Goal: Task Accomplishment & Management: Complete application form

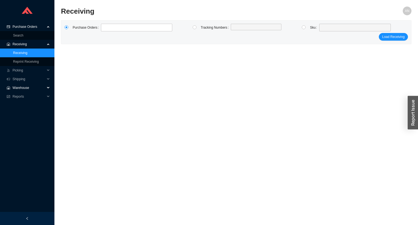
click at [23, 88] on span "Warehouse" at bounding box center [29, 87] width 33 height 9
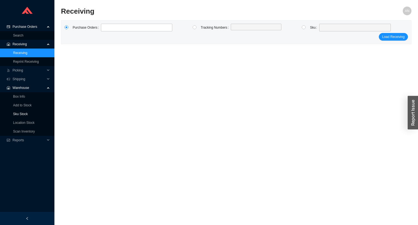
click at [22, 113] on link "Sku Stock" at bounding box center [20, 114] width 15 height 4
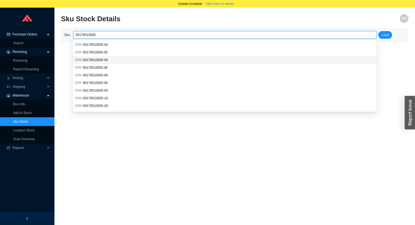
click at [102, 60] on span "90178510005-06" at bounding box center [95, 60] width 25 height 4
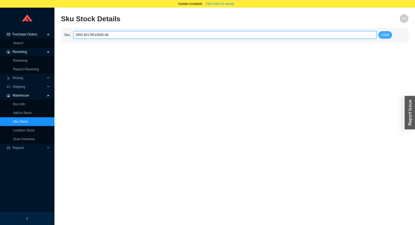
type input "DRN 90178510005-06"
click at [387, 34] on span "Load" at bounding box center [384, 34] width 7 height 5
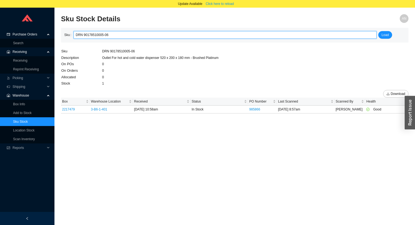
drag, startPoint x: 109, startPoint y: 35, endPoint x: 75, endPoint y: 35, distance: 34.3
click at [75, 35] on div "DRN 90178510005-06" at bounding box center [224, 35] width 303 height 8
click at [21, 61] on link "Receiving" at bounding box center [20, 61] width 14 height 4
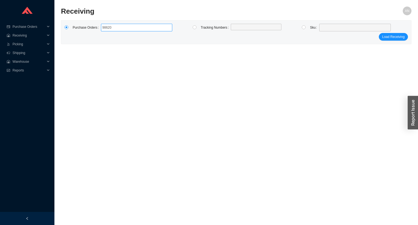
type input "986208"
type input "986347"
click button "Load Receiving" at bounding box center [393, 37] width 29 height 8
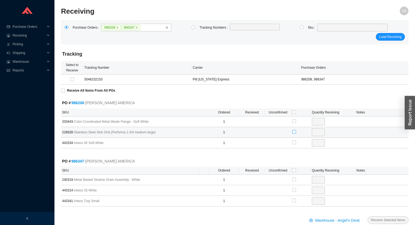
click at [294, 131] on input "checkbox" at bounding box center [294, 132] width 4 height 4
checkbox input "true"
type input "1"
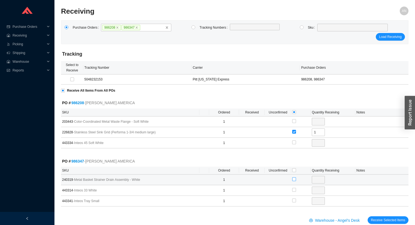
click at [295, 179] on input "checkbox" at bounding box center [294, 179] width 4 height 4
checkbox input "true"
type input "1"
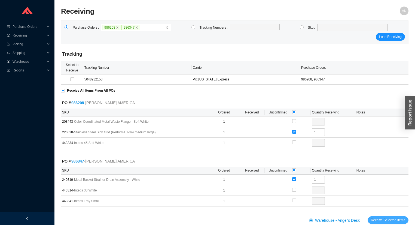
click at [386, 219] on span "Receive Selected Items" at bounding box center [388, 219] width 34 height 5
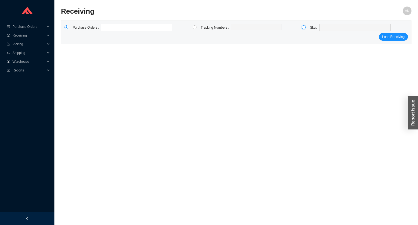
click at [303, 27] on input "radio" at bounding box center [304, 27] width 4 height 4
radio input "true"
click at [323, 27] on span at bounding box center [354, 27] width 67 height 7
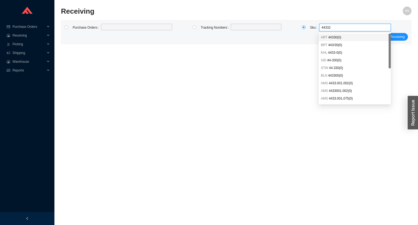
type input "443325"
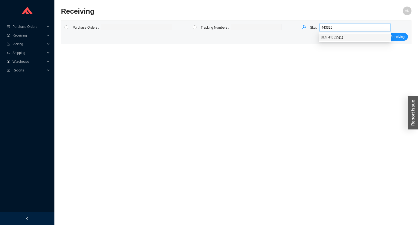
click at [333, 38] on span "443325 ( 1 )" at bounding box center [335, 37] width 15 height 4
click at [385, 37] on span "Load Receiving" at bounding box center [393, 36] width 23 height 5
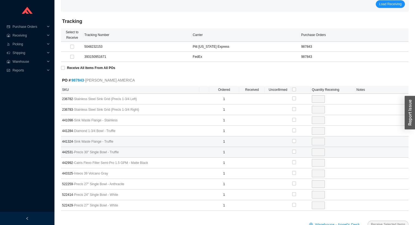
scroll to position [47, 0]
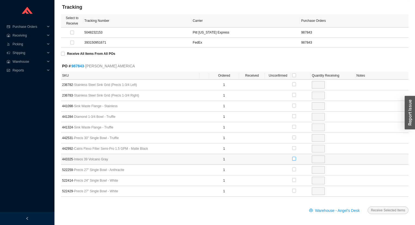
click at [294, 158] on input "checkbox" at bounding box center [294, 159] width 4 height 4
checkbox input "true"
type input "1"
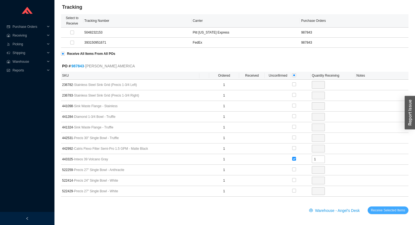
click at [378, 209] on span "Receive Selected Items" at bounding box center [388, 209] width 34 height 5
radio input "true"
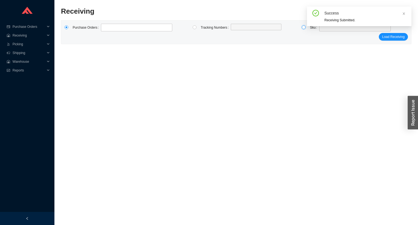
click at [304, 28] on input "radio" at bounding box center [304, 27] width 4 height 4
radio input "true"
click at [321, 30] on div "Success Receiving Submitted." at bounding box center [359, 19] width 105 height 24
click at [321, 30] on body "Purchase Orders .warehouse_svg__a{fill:none;stroke:currentColor;stroke-linecap:…" at bounding box center [209, 112] width 418 height 225
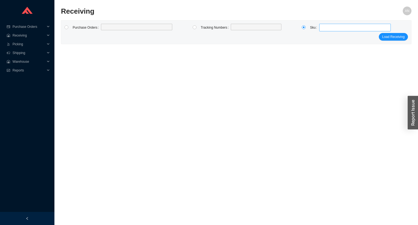
click at [321, 29] on span at bounding box center [354, 27] width 67 height 7
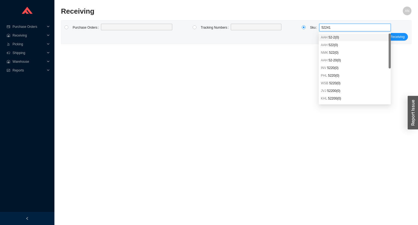
type input "522414"
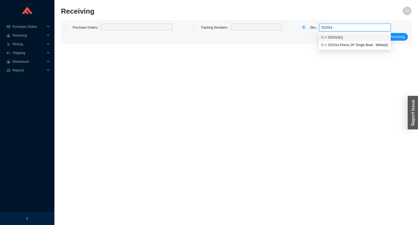
click at [327, 36] on div "BLN 522414 ( 1 )" at bounding box center [355, 37] width 68 height 5
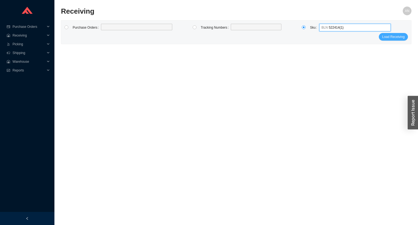
click at [393, 37] on span "Load Receiving" at bounding box center [393, 36] width 23 height 5
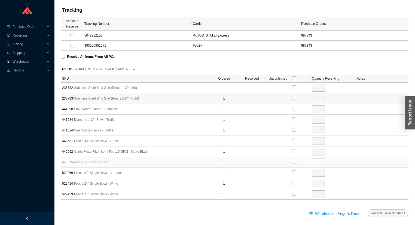
scroll to position [47, 0]
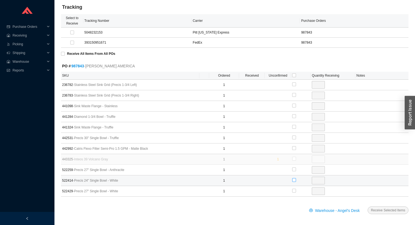
click at [295, 179] on input "checkbox" at bounding box center [294, 180] width 4 height 4
checkbox input "true"
type input "1"
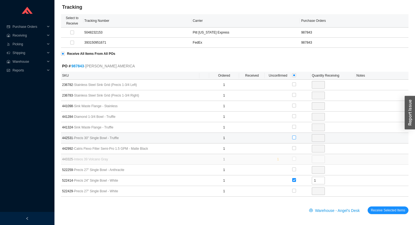
click at [295, 136] on input "checkbox" at bounding box center [294, 137] width 4 height 4
checkbox input "true"
type input "1"
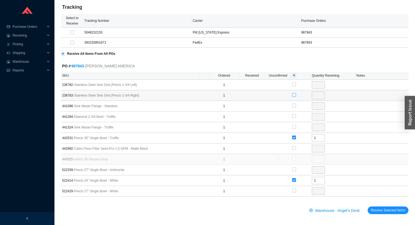
click at [293, 94] on input "checkbox" at bounding box center [294, 95] width 4 height 4
checkbox input "true"
type input "1"
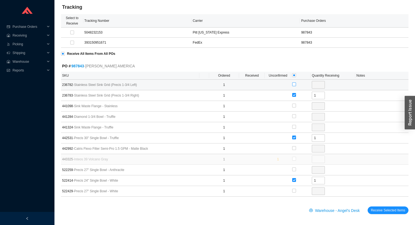
click at [294, 84] on input "checkbox" at bounding box center [294, 84] width 4 height 4
checkbox input "true"
type input "1"
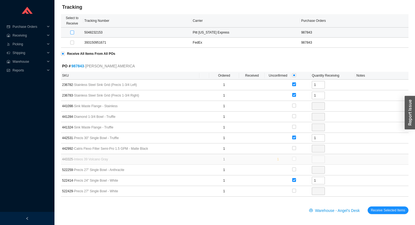
click at [70, 31] on input "checkbox" at bounding box center [72, 32] width 4 height 4
checkbox input "true"
type input "1"
checkbox input "true"
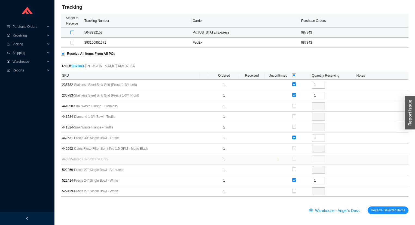
type input "1"
checkbox input "true"
type input "1"
type input "0"
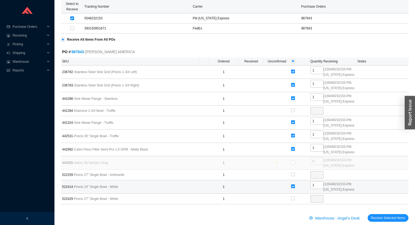
scroll to position [69, 0]
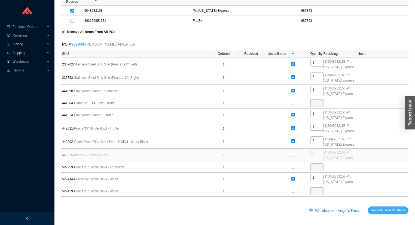
click at [381, 208] on span "Receive Selected Items" at bounding box center [388, 209] width 34 height 5
radio input "true"
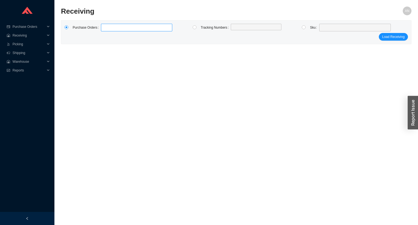
click at [106, 26] on label at bounding box center [136, 28] width 71 height 8
click at [106, 26] on input at bounding box center [104, 27] width 4 height 6
click at [115, 27] on label at bounding box center [136, 28] width 71 height 8
click at [106, 27] on input at bounding box center [104, 27] width 4 height 6
type input "987988"
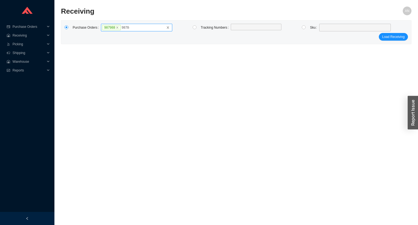
type input "987842"
type input "987885"
type input "987993"
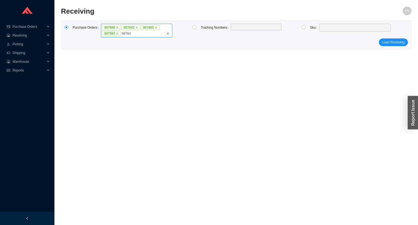
type input "987843"
type input "986987"
type input "983370"
type input "985834"
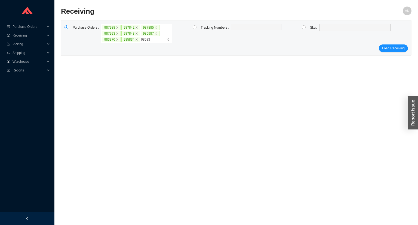
type input "985835"
type input "983233"
type input "987398"
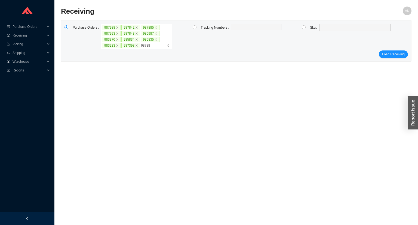
type input "987882"
type input "987995"
type input "984841"
click at [142, 50] on label "987988 987842 987885 987993 987843 986987 983370 985834 985835 983233 987398 98…" at bounding box center [136, 40] width 71 height 32
click at [142, 50] on input "987988 987842 987885 987993 987843 986987 983370 985834 985835 983233 987398 98…" at bounding box center [142, 51] width 4 height 6
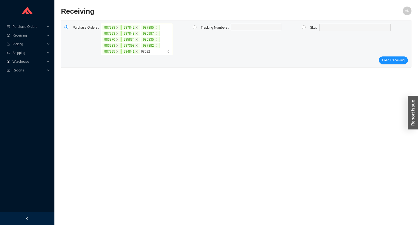
type input "985221"
type input "963111"
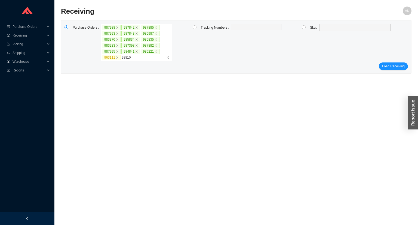
type input "988100"
type input "985701"
type input "985827"
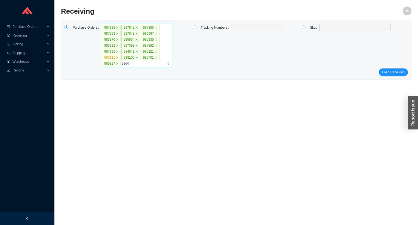
type input "986465"
type input "987164"
type input "987845"
type input "987884"
type input "987849"
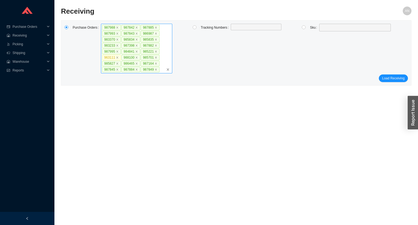
click button "Load Receiving" at bounding box center [393, 78] width 29 height 8
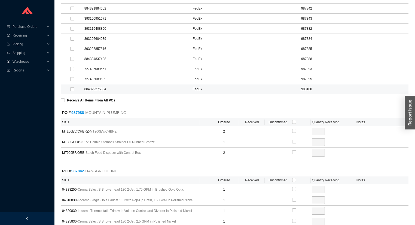
scroll to position [174, 0]
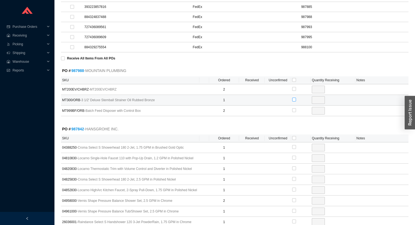
click at [295, 98] on input "checkbox" at bounding box center [294, 99] width 4 height 4
checkbox input "true"
type input "1"
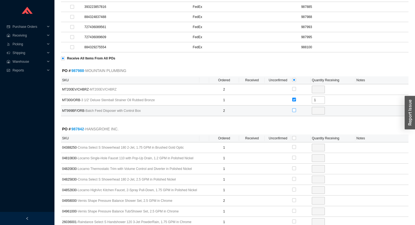
click at [295, 109] on input "checkbox" at bounding box center [294, 110] width 4 height 4
checkbox input "true"
type input "2"
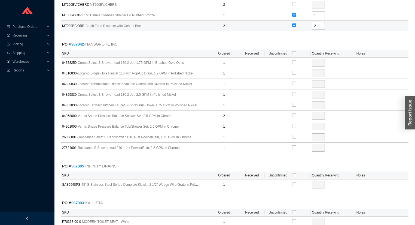
scroll to position [261, 0]
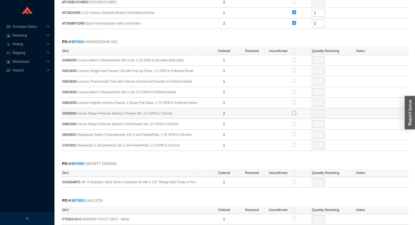
click at [293, 111] on input "checkbox" at bounding box center [294, 113] width 4 height 4
checkbox input "true"
type input "2"
click at [317, 112] on input "2" at bounding box center [318, 113] width 13 height 8
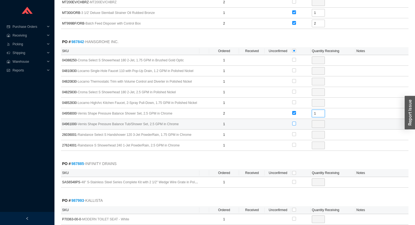
type input "1"
click at [293, 121] on input "checkbox" at bounding box center [294, 123] width 4 height 4
checkbox input "true"
type input "1"
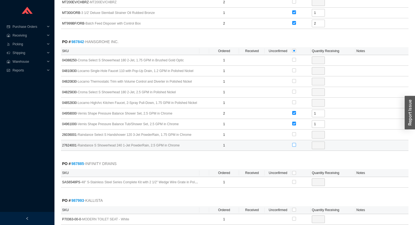
click at [293, 143] on input "checkbox" at bounding box center [294, 145] width 4 height 4
checkbox input "true"
type input "1"
click at [293, 171] on input "checkbox" at bounding box center [294, 173] width 4 height 4
checkbox input "true"
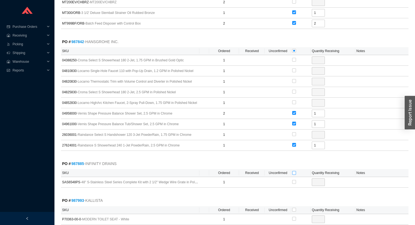
checkbox input "true"
type input "1"
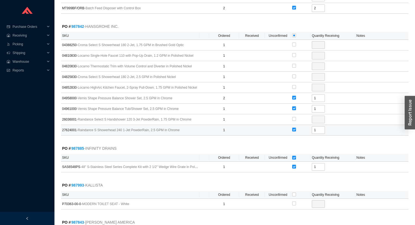
scroll to position [283, 0]
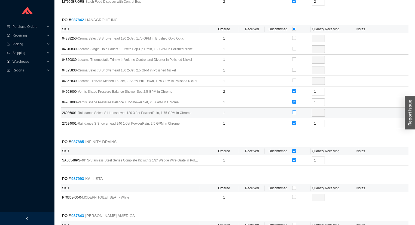
drag, startPoint x: 293, startPoint y: 110, endPoint x: 292, endPoint y: 113, distance: 3.1
click at [293, 110] on input "checkbox" at bounding box center [294, 112] width 4 height 4
checkbox input "true"
type input "1"
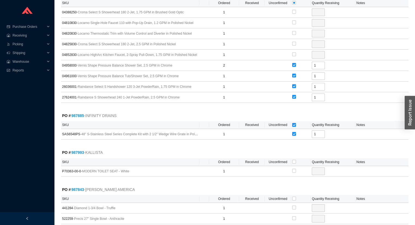
scroll to position [348, 0]
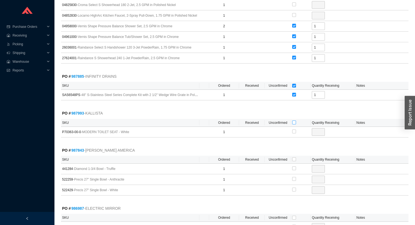
click at [293, 120] on input "checkbox" at bounding box center [294, 122] width 4 height 4
checkbox input "true"
type input "1"
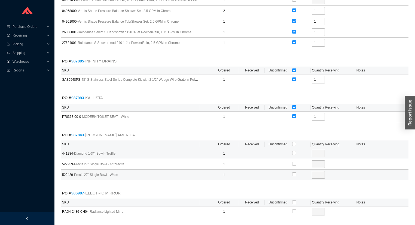
scroll to position [414, 0]
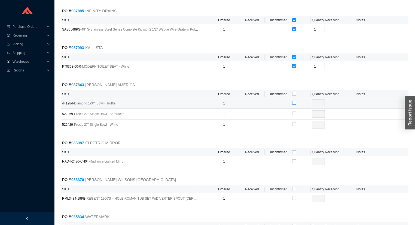
click at [293, 101] on input "checkbox" at bounding box center [294, 103] width 4 height 4
checkbox input "true"
type input "1"
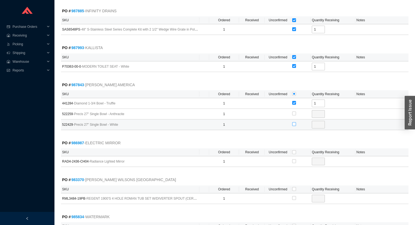
click at [295, 122] on input "checkbox" at bounding box center [294, 124] width 4 height 4
checkbox input "true"
type input "1"
click at [293, 150] on input "checkbox" at bounding box center [294, 152] width 4 height 4
checkbox input "true"
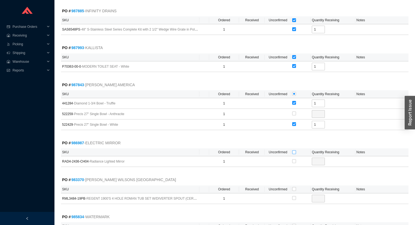
checkbox input "true"
type input "1"
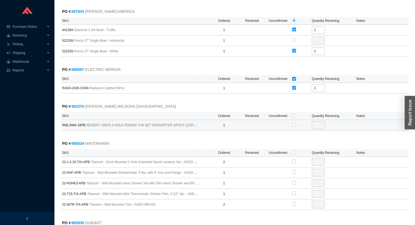
scroll to position [501, 0]
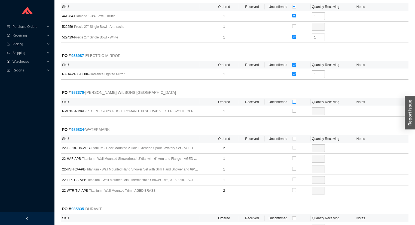
click at [294, 100] on input "checkbox" at bounding box center [294, 102] width 4 height 4
checkbox input "true"
type input "1"
click at [293, 136] on input "checkbox" at bounding box center [294, 138] width 4 height 4
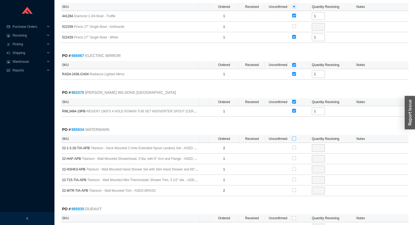
checkbox input "true"
type input "2"
checkbox input "true"
type input "1"
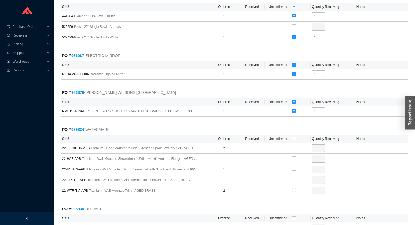
checkbox input "true"
type input "1"
checkbox input "true"
type input "1"
checkbox input "true"
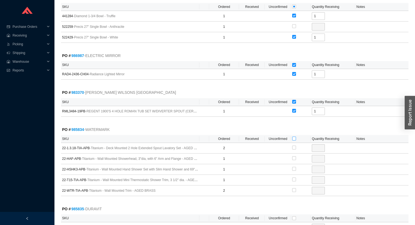
type input "2"
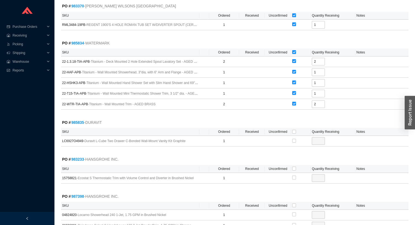
scroll to position [610, 0]
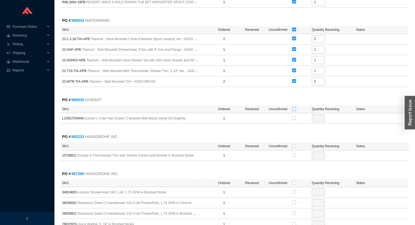
click at [295, 105] on th at bounding box center [301, 109] width 20 height 8
click at [293, 106] on label at bounding box center [294, 108] width 4 height 5
click at [294, 107] on input "checkbox" at bounding box center [294, 109] width 4 height 4
checkbox input "true"
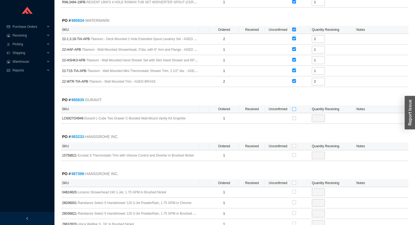
type input "1"
click at [294, 144] on input "checkbox" at bounding box center [294, 146] width 4 height 4
checkbox input "true"
type input "1"
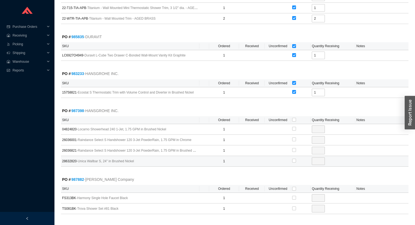
scroll to position [675, 0]
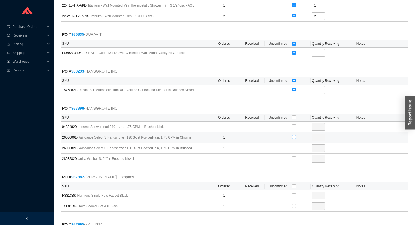
click at [295, 135] on input "checkbox" at bounding box center [294, 137] width 4 height 4
checkbox input "true"
type input "1"
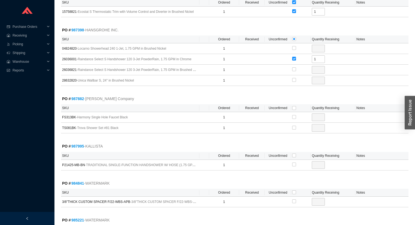
scroll to position [762, 0]
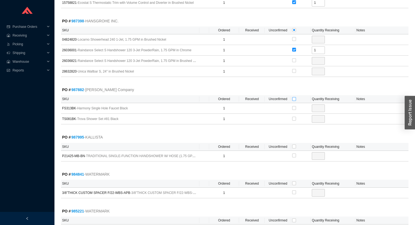
click at [295, 97] on input "checkbox" at bounding box center [294, 99] width 4 height 4
checkbox input "true"
type input "1"
checkbox input "true"
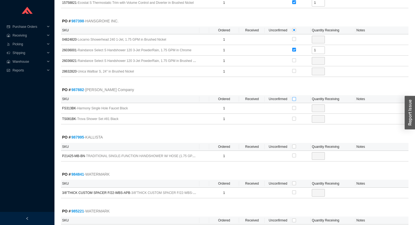
type input "1"
click at [294, 144] on input "checkbox" at bounding box center [294, 146] width 4 height 4
checkbox input "true"
type input "1"
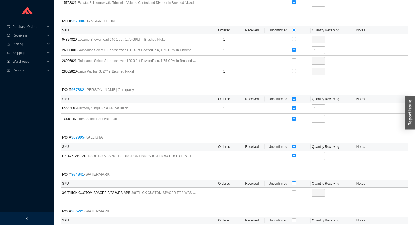
click at [295, 181] on input "checkbox" at bounding box center [294, 183] width 4 height 4
checkbox input "true"
type input "1"
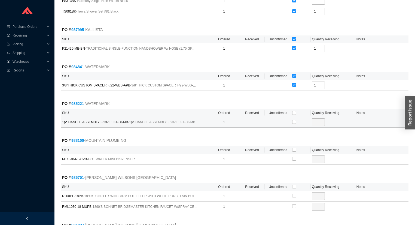
scroll to position [871, 0]
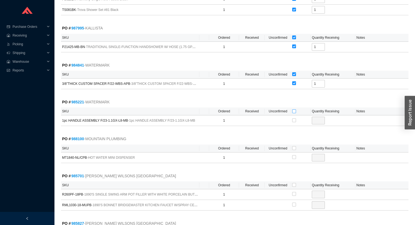
click at [292, 109] on input "checkbox" at bounding box center [294, 111] width 4 height 4
checkbox input "true"
type input "1"
click at [292, 146] on input "checkbox" at bounding box center [294, 148] width 4 height 4
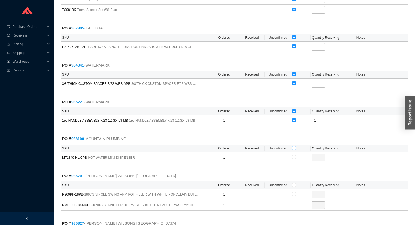
checkbox input "true"
type input "1"
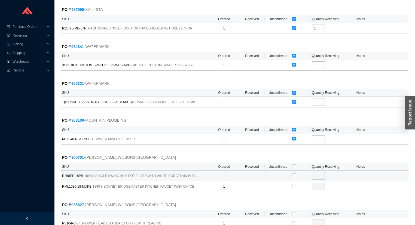
scroll to position [915, 0]
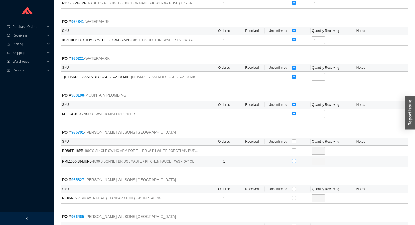
click at [293, 159] on input "checkbox" at bounding box center [294, 161] width 4 height 4
checkbox input "true"
type input "1"
click at [293, 187] on input "checkbox" at bounding box center [294, 189] width 4 height 4
checkbox input "true"
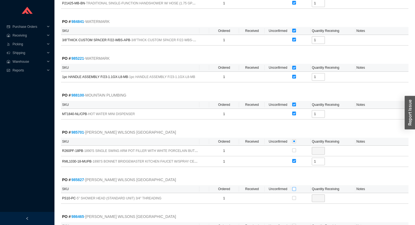
checkbox input "true"
type input "1"
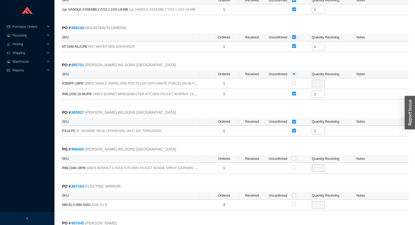
scroll to position [1002, 0]
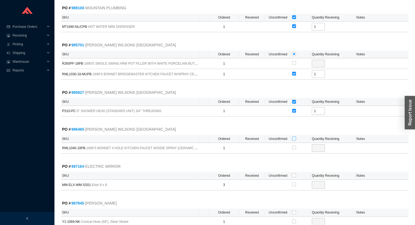
click at [295, 136] on input "checkbox" at bounding box center [294, 138] width 4 height 4
checkbox input "true"
type input "1"
click at [294, 173] on input "checkbox" at bounding box center [294, 175] width 4 height 4
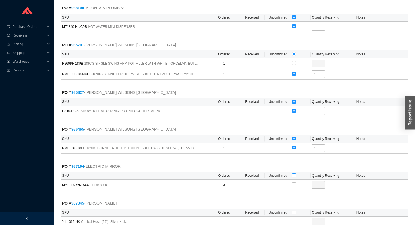
checkbox input "true"
type input "3"
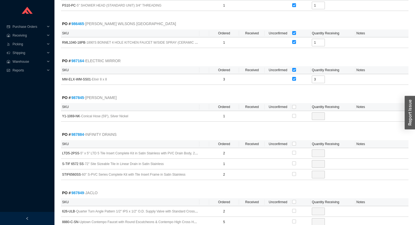
scroll to position [1111, 0]
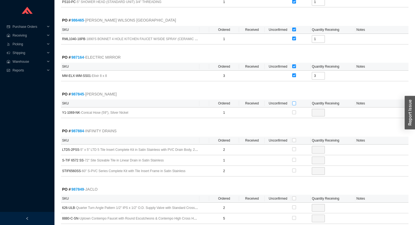
click at [294, 101] on input "checkbox" at bounding box center [294, 103] width 4 height 4
checkbox input "true"
type input "1"
click at [294, 138] on input "checkbox" at bounding box center [294, 140] width 4 height 4
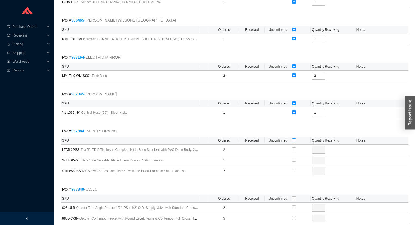
checkbox input "true"
type input "2"
checkbox input "true"
type input "1"
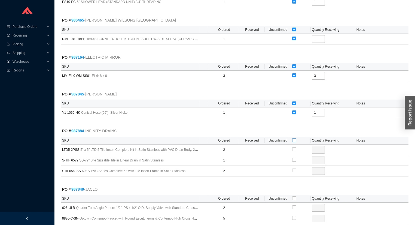
checkbox input "true"
type input "2"
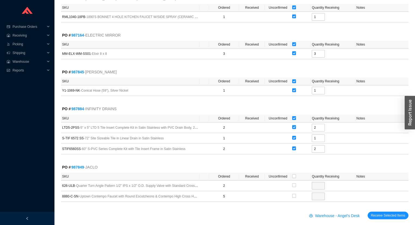
scroll to position [1133, 0]
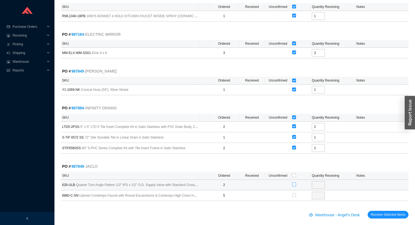
click at [293, 182] on input "checkbox" at bounding box center [294, 184] width 4 height 4
checkbox input "true"
type input "2"
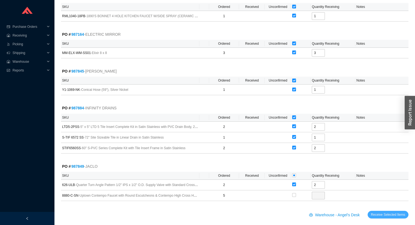
click at [380, 211] on span "Receive Selected Items" at bounding box center [388, 213] width 34 height 5
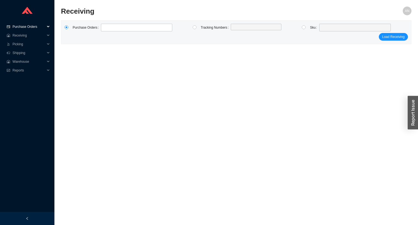
click at [25, 27] on span "Purchase Orders" at bounding box center [29, 26] width 33 height 9
click at [23, 33] on link "Search" at bounding box center [18, 35] width 10 height 4
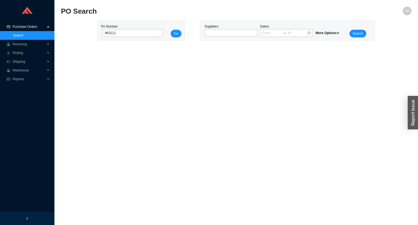
type input "963111"
click button "Go" at bounding box center [176, 34] width 11 height 8
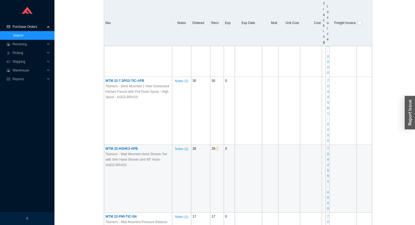
scroll to position [435, 0]
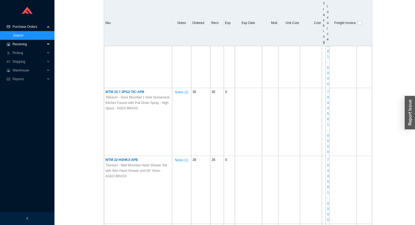
click at [19, 42] on span "Receiving" at bounding box center [29, 44] width 33 height 9
click at [23, 53] on link "Receiving" at bounding box center [20, 53] width 14 height 4
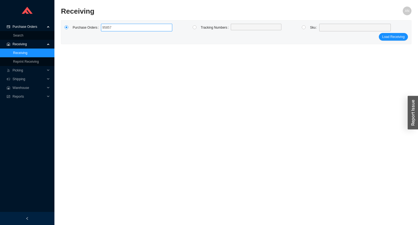
type input "958570"
click button "Load Receiving" at bounding box center [393, 37] width 29 height 8
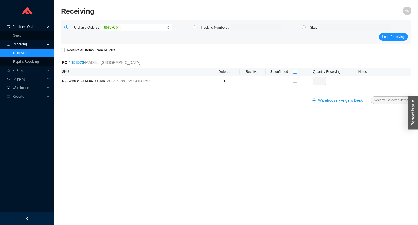
click at [294, 71] on input "checkbox" at bounding box center [295, 72] width 4 height 4
checkbox input "true"
type input "1"
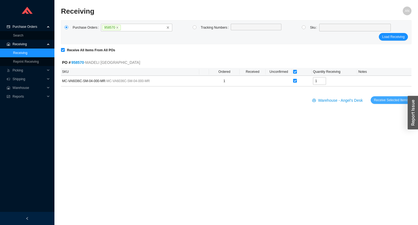
click at [384, 100] on span "Receive Selected Items" at bounding box center [391, 99] width 34 height 5
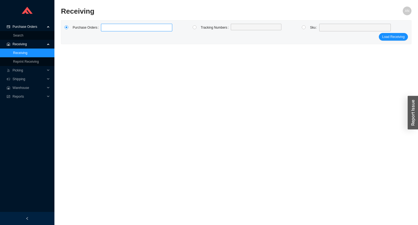
click at [102, 28] on input at bounding box center [104, 27] width 4 height 6
type input "986257"
type input "987994"
type input "987422"
type input "985745"
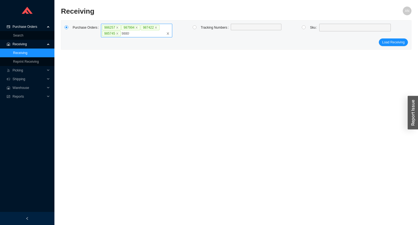
type input "988099"
type input "984292"
click button "Load Receiving" at bounding box center [393, 42] width 29 height 8
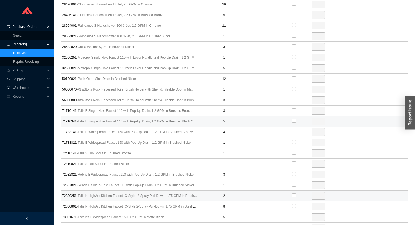
scroll to position [501, 0]
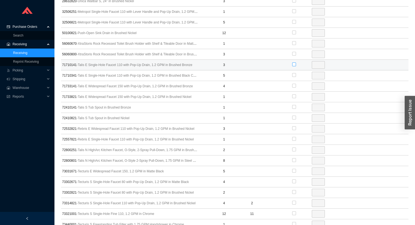
click at [295, 62] on input "checkbox" at bounding box center [294, 64] width 4 height 4
checkbox input "true"
type input "3"
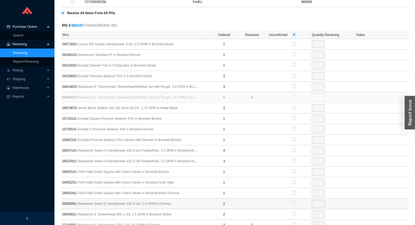
scroll to position [174, 0]
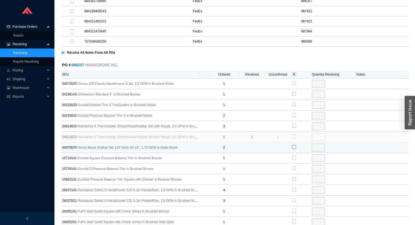
click at [293, 145] on input "checkbox" at bounding box center [294, 147] width 4 height 4
checkbox input "true"
type input "2"
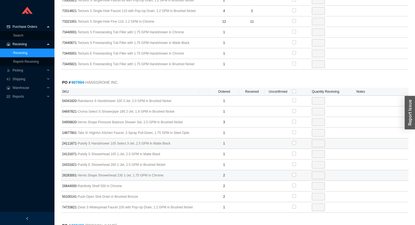
scroll to position [697, 0]
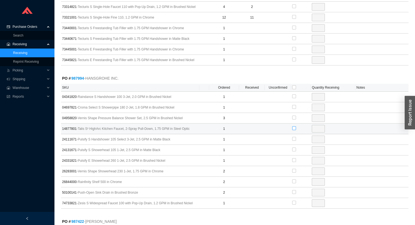
click at [293, 126] on input "checkbox" at bounding box center [294, 128] width 4 height 4
checkbox input "true"
type input "1"
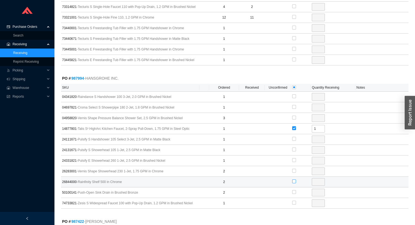
click at [295, 179] on input "checkbox" at bounding box center [294, 181] width 4 height 4
checkbox input "true"
type input "2"
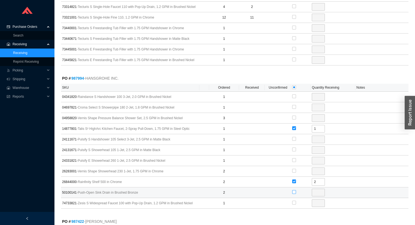
click at [294, 190] on input "checkbox" at bounding box center [294, 192] width 4 height 4
checkbox input "true"
type input "2"
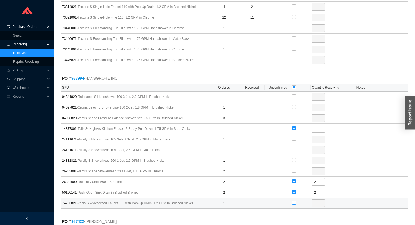
click at [294, 200] on input "checkbox" at bounding box center [294, 202] width 4 height 4
checkbox input "true"
type input "1"
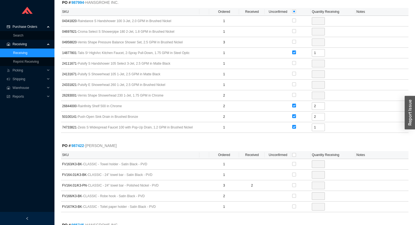
scroll to position [806, 0]
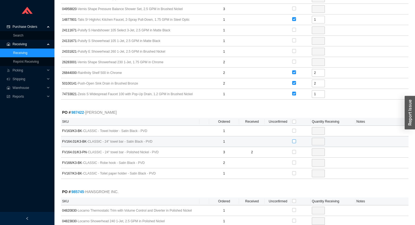
click at [294, 139] on input "checkbox" at bounding box center [294, 141] width 4 height 4
checkbox input "true"
type input "1"
click at [294, 139] on input "checkbox" at bounding box center [294, 141] width 4 height 4
checkbox input "false"
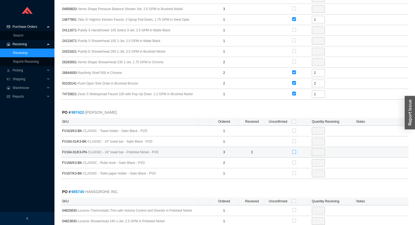
click at [294, 150] on input "checkbox" at bounding box center [294, 152] width 4 height 4
checkbox input "true"
type input "1"
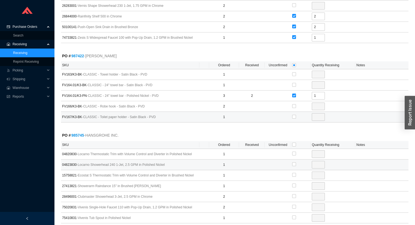
scroll to position [871, 0]
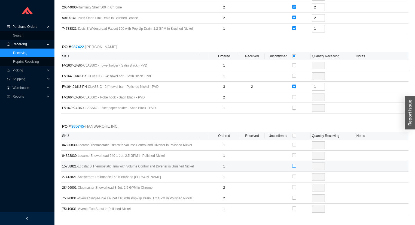
click at [293, 164] on input "checkbox" at bounding box center [294, 166] width 4 height 4
checkbox input "true"
type input "1"
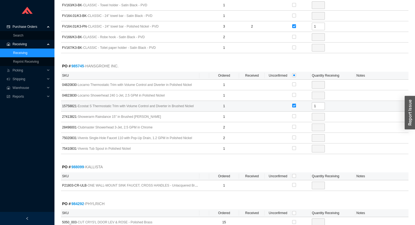
scroll to position [958, 0]
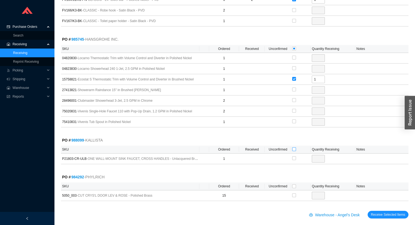
click at [293, 147] on input "checkbox" at bounding box center [294, 149] width 4 height 4
checkbox input "true"
type input "1"
click at [293, 184] on input "checkbox" at bounding box center [294, 186] width 4 height 4
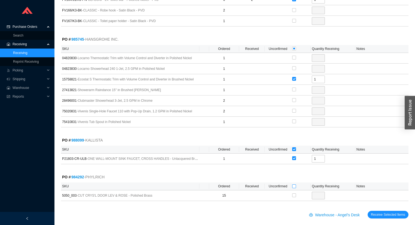
checkbox input "true"
type input "15"
click at [384, 211] on span "Receive Selected Items" at bounding box center [388, 213] width 34 height 5
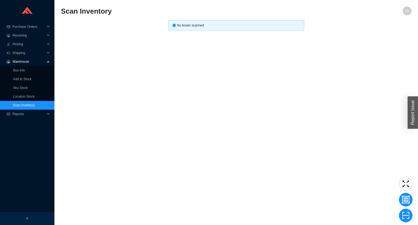
click at [119, 86] on main "Scan Inventory AN No boxes scanned" at bounding box center [236, 116] width 351 height 218
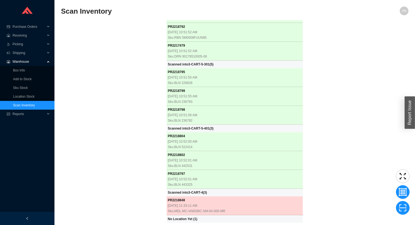
scroll to position [83, 0]
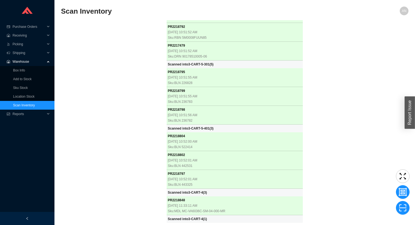
click at [138, 97] on div "PR 2218803 9/16/2025, 10:51:47 AM Sku: BLN 442992 Scanned into 3-CART-5-201 ( 1…" at bounding box center [234, 121] width 347 height 202
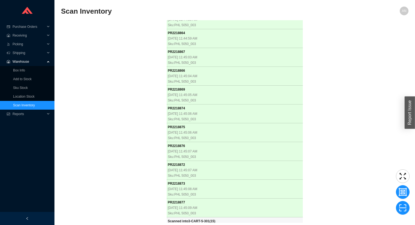
scroll to position [1880, 0]
